Goal: Information Seeking & Learning: Find specific fact

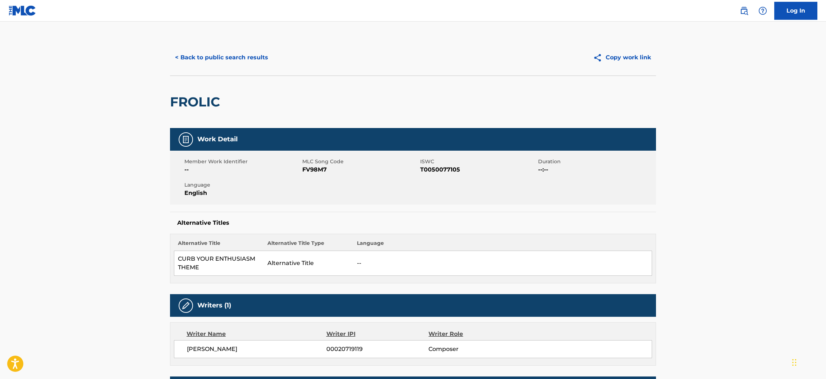
click at [252, 57] on button "< Back to public search results" at bounding box center [221, 58] width 103 height 18
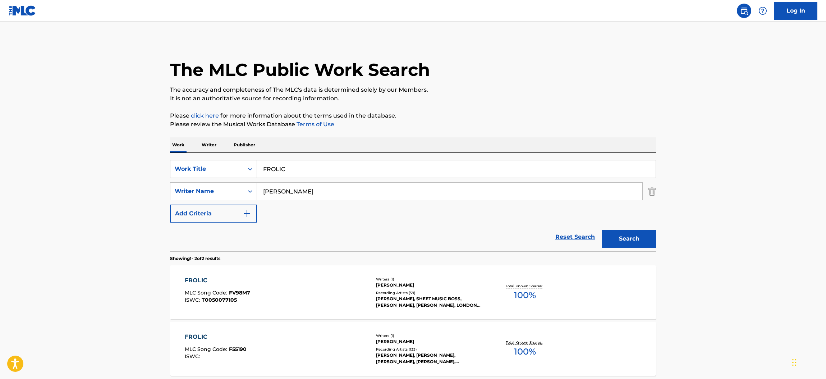
drag, startPoint x: 306, startPoint y: 169, endPoint x: 0, endPoint y: 106, distance: 312.2
click at [0, 106] on main "The MLC Public Work Search The accuracy and completeness of The MLC's data is d…" at bounding box center [413, 218] width 826 height 392
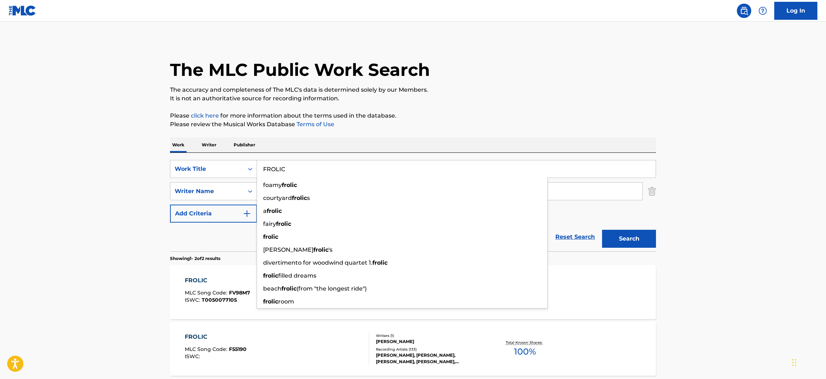
paste input "[PERSON_NAME]"
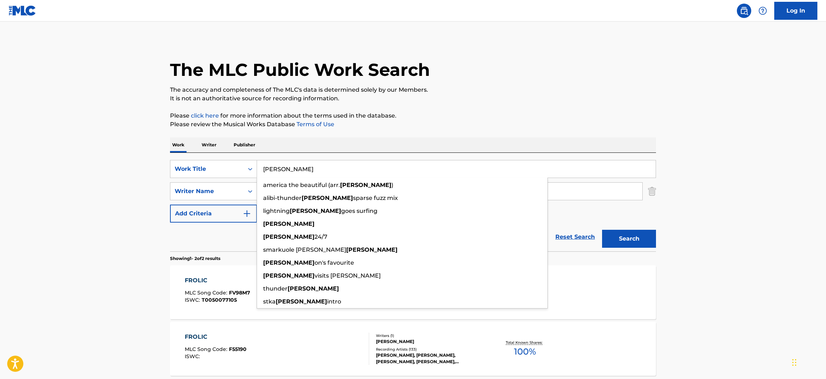
drag, startPoint x: 303, startPoint y: 168, endPoint x: 122, endPoint y: 157, distance: 180.9
click at [122, 157] on main "The MLC Public Work Search The accuracy and completeness of The MLC's data is d…" at bounding box center [413, 218] width 826 height 392
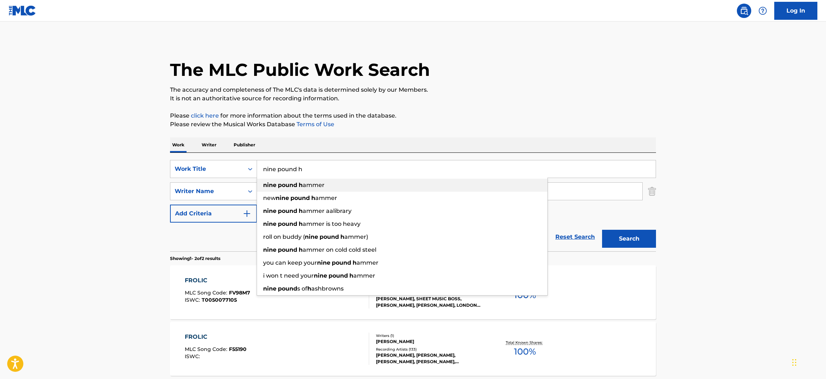
click at [324, 186] on span "ammer" at bounding box center [314, 185] width 22 height 7
type input "nine pound hammer"
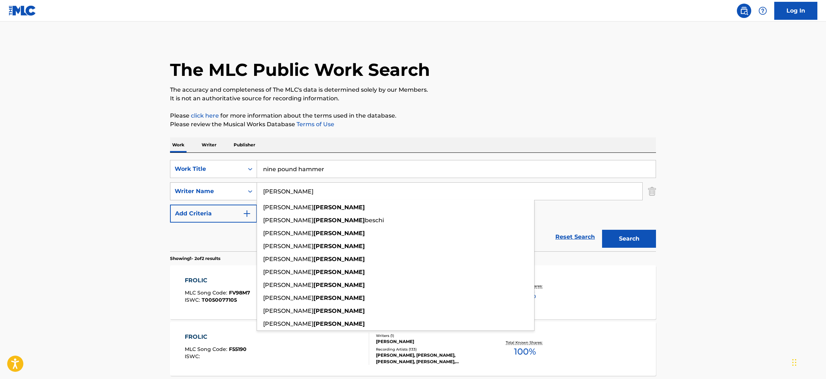
drag, startPoint x: 324, startPoint y: 186, endPoint x: 189, endPoint y: 187, distance: 135.2
click at [189, 187] on div "SearchWithCriteria5de55879-19a5-4180-84bf-4c854b5bbcaa Writer Name [PERSON_NAME…" at bounding box center [413, 191] width 486 height 18
type input "[PERSON_NAME]"
click at [602, 230] on button "Search" at bounding box center [629, 239] width 54 height 18
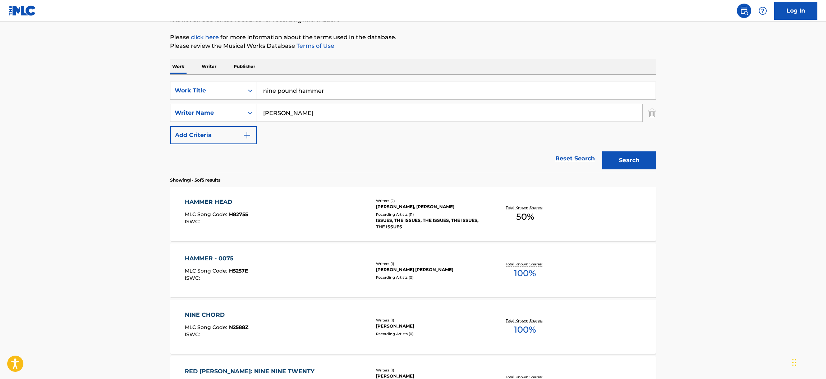
scroll to position [83, 0]
